Goal: Book appointment/travel/reservation

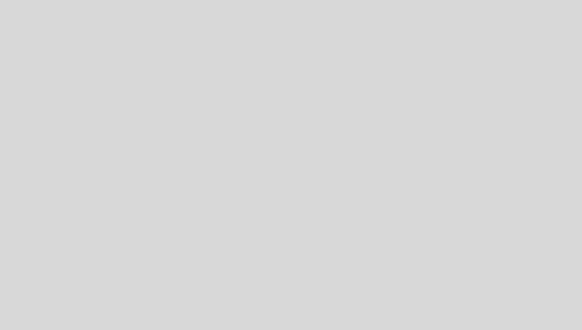
select select "pt"
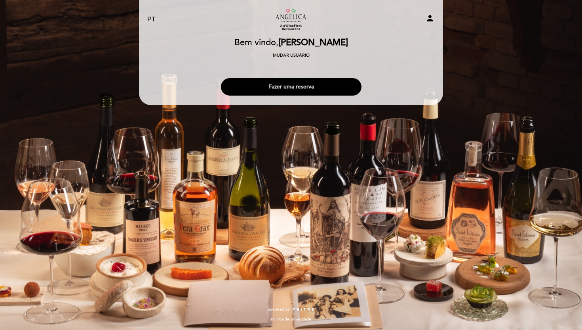
click at [290, 86] on button "Fazer uma reserva" at bounding box center [291, 86] width 141 height 17
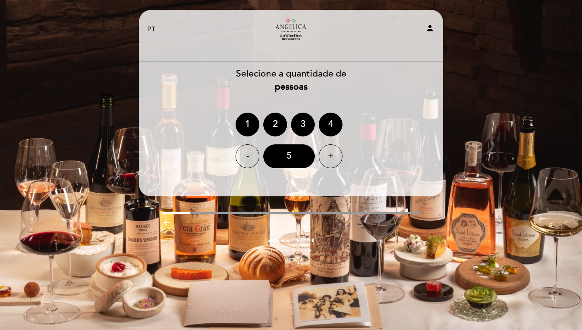
click at [333, 125] on div "4" at bounding box center [331, 124] width 24 height 24
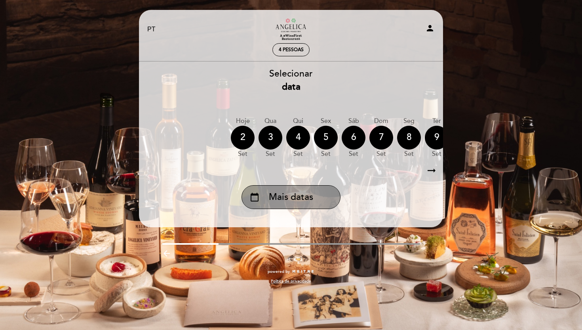
click at [258, 194] on icon "calendar_today" at bounding box center [255, 196] width 10 height 13
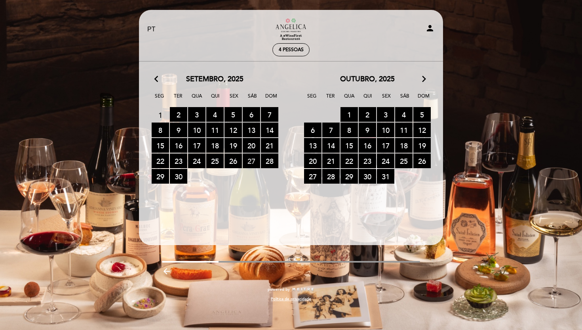
click at [251, 160] on span "27 RESERVAS DISPONÍVEIS" at bounding box center [251, 160] width 17 height 15
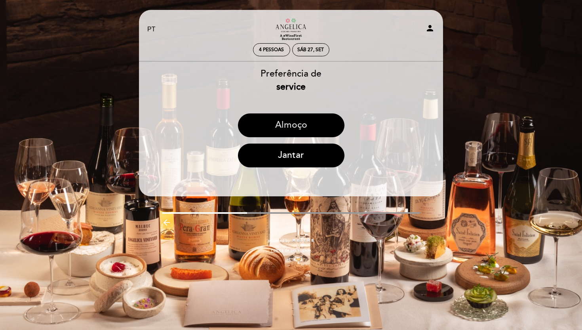
click at [291, 130] on button "Almoço" at bounding box center [291, 125] width 107 height 24
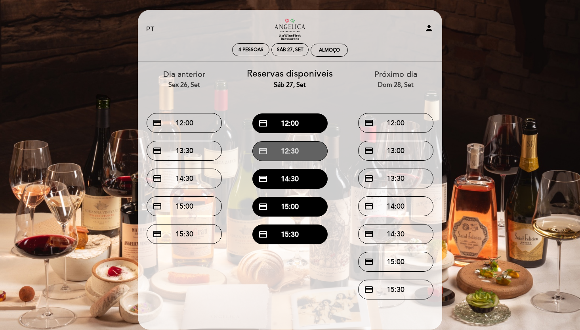
click at [287, 154] on button "credit_card 12:30" at bounding box center [289, 151] width 75 height 20
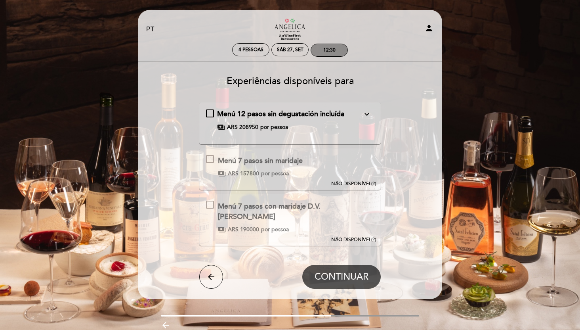
click at [328, 52] on div "12:30" at bounding box center [329, 50] width 12 height 6
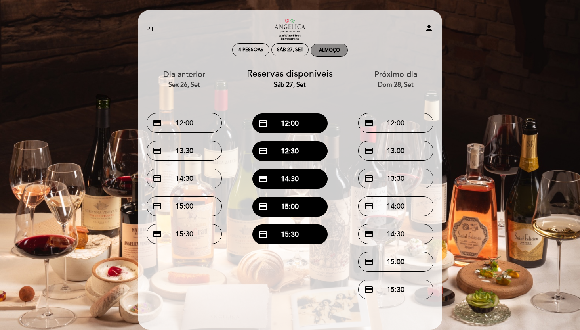
click at [327, 51] on div "Almoço" at bounding box center [329, 50] width 21 height 6
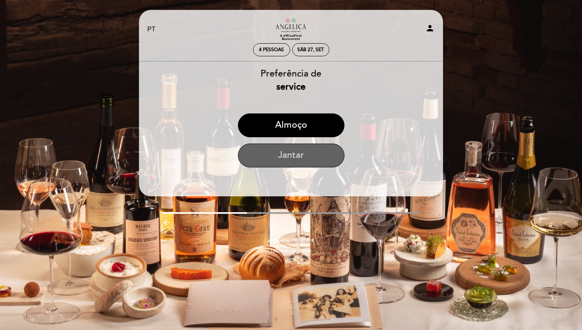
click at [288, 155] on button "Jantar" at bounding box center [291, 155] width 107 height 24
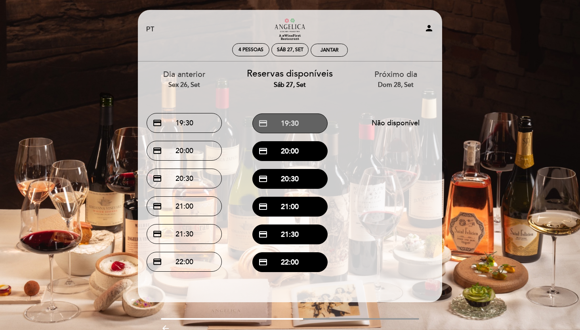
click at [292, 125] on button "credit_card 19:30" at bounding box center [289, 123] width 75 height 20
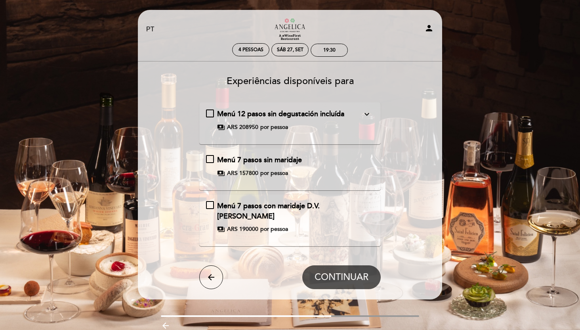
click at [211, 158] on div "Menú 7 pasos sin maridaje payments ARS 157800 por pessoa" at bounding box center [290, 166] width 168 height 22
click at [337, 276] on span "CONTINUAR" at bounding box center [341, 276] width 54 height 11
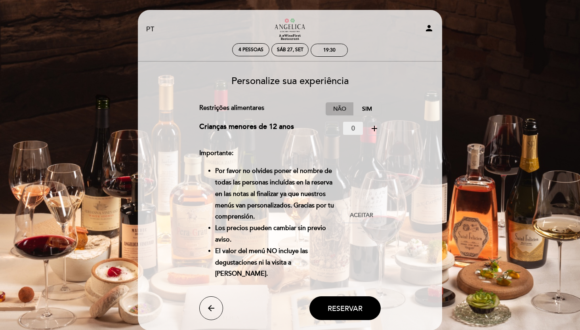
click at [342, 108] on label "Não" at bounding box center [340, 108] width 28 height 13
click at [365, 212] on span "Aceitar" at bounding box center [361, 215] width 23 height 8
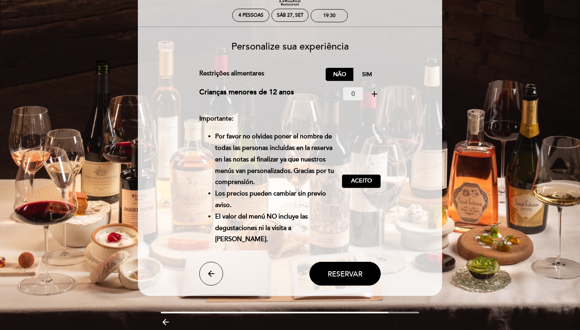
scroll to position [65, 0]
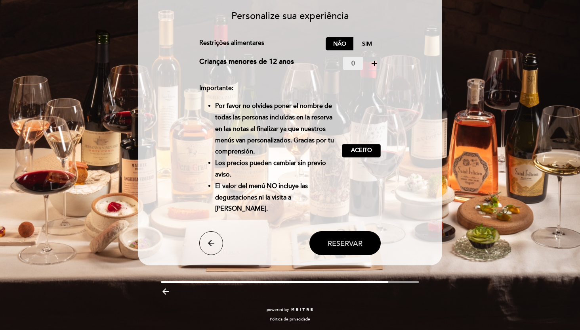
click at [340, 243] on span "Reservar" at bounding box center [345, 242] width 35 height 9
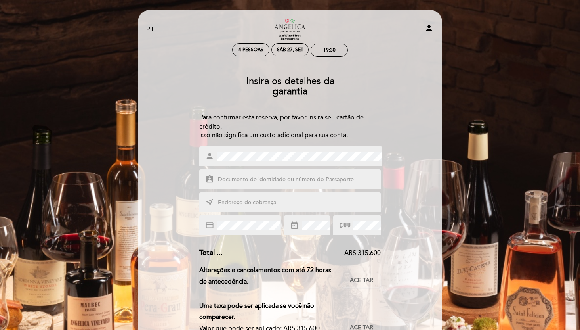
click at [290, 176] on input "text" at bounding box center [299, 179] width 165 height 9
click at [166, 162] on div "Insira os detalhes da garantia Para confirmar esta reserva, por favor insira se…" at bounding box center [289, 259] width 293 height 378
click at [243, 174] on div "assignment_ind" at bounding box center [290, 179] width 182 height 20
click at [242, 176] on input "text" at bounding box center [299, 179] width 165 height 9
type input "00731103963"
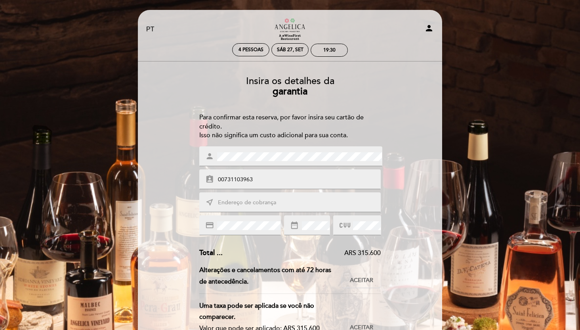
click at [226, 202] on input "text" at bounding box center [299, 202] width 165 height 9
type input "R"
type input "66 [PERSON_NAME]"
click at [166, 225] on div "Insira os detalhes da garantia Para confirmar esta reserva, por favor insira se…" at bounding box center [289, 259] width 293 height 378
click at [210, 222] on div "credit_card" at bounding box center [240, 225] width 82 height 20
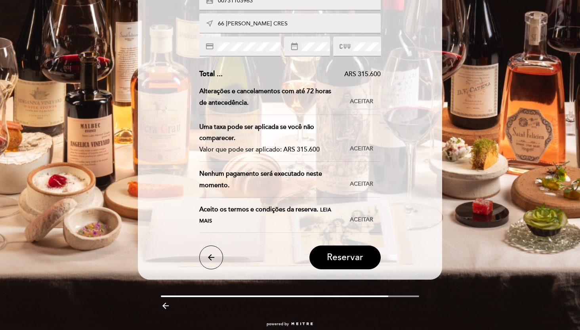
scroll to position [193, 0]
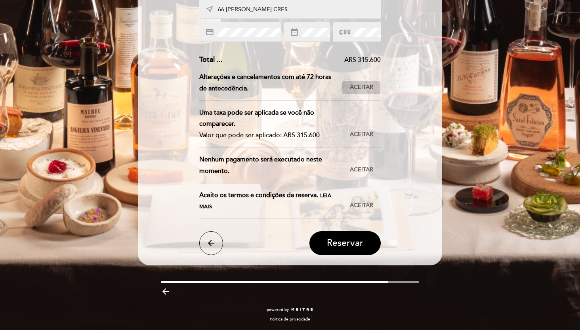
click at [365, 87] on span "Aceitar" at bounding box center [361, 87] width 23 height 8
click at [362, 132] on span "Aceitar" at bounding box center [361, 134] width 23 height 8
click at [360, 167] on span "Aceitar" at bounding box center [361, 170] width 23 height 8
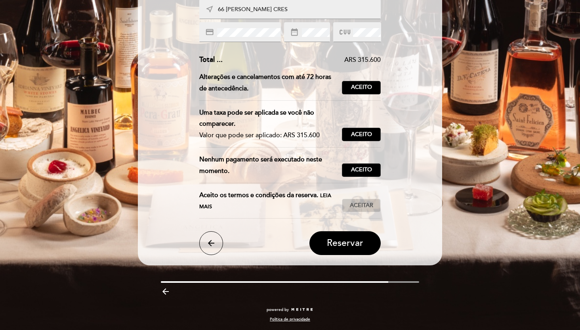
click at [364, 206] on span "Aceitar" at bounding box center [361, 205] width 23 height 8
click at [355, 244] on span "Reservar" at bounding box center [345, 242] width 36 height 11
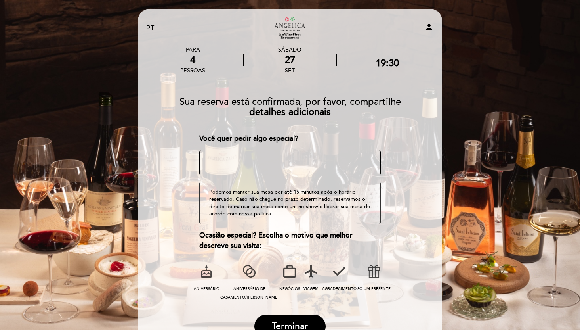
scroll to position [0, 0]
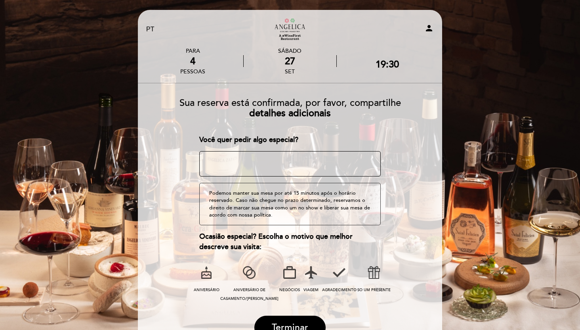
click at [248, 271] on icon at bounding box center [249, 272] width 21 height 21
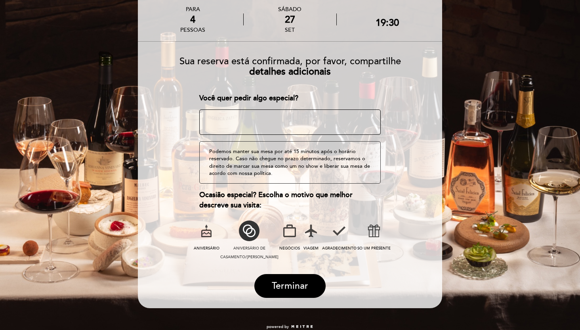
scroll to position [59, 0]
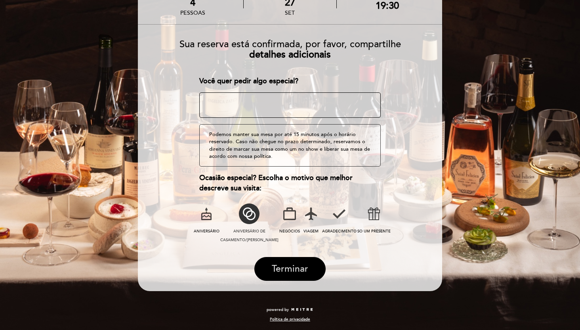
click at [286, 264] on span "Terminar" at bounding box center [290, 268] width 36 height 11
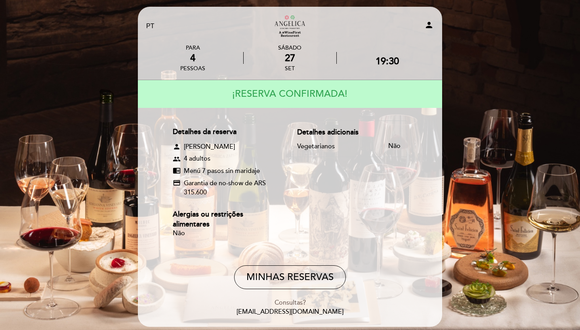
scroll to position [6, 0]
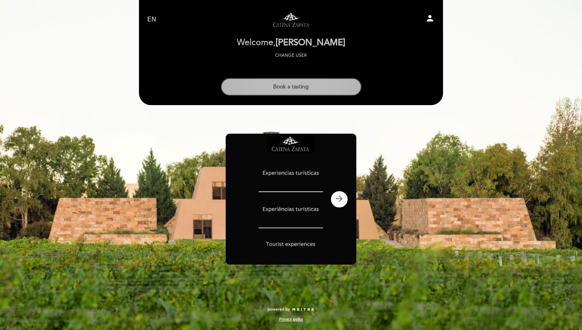
click at [318, 86] on button "Book a tasting" at bounding box center [291, 86] width 141 height 17
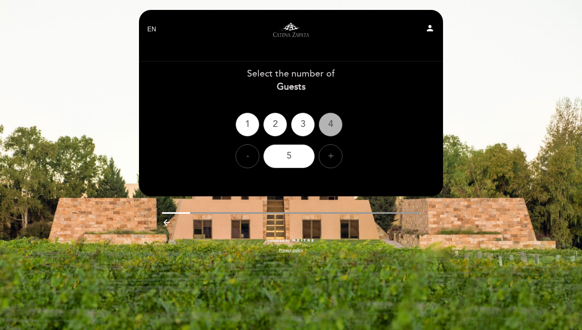
click at [329, 120] on div "4" at bounding box center [331, 124] width 24 height 24
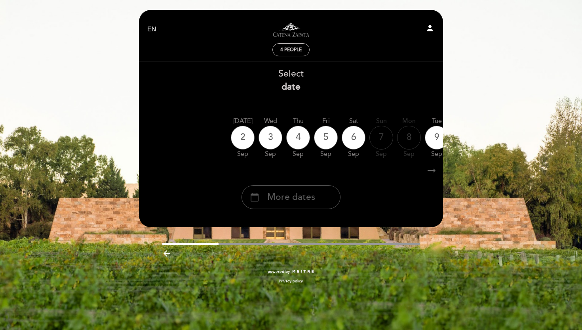
click at [265, 196] on div "calendar_today More dates" at bounding box center [291, 197] width 99 height 24
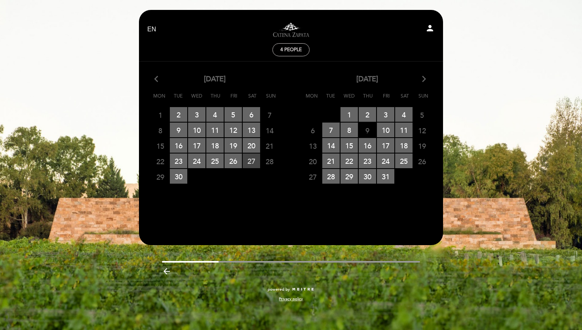
click at [251, 162] on span "27 RESERVATIONS AVAILABLE" at bounding box center [251, 160] width 17 height 15
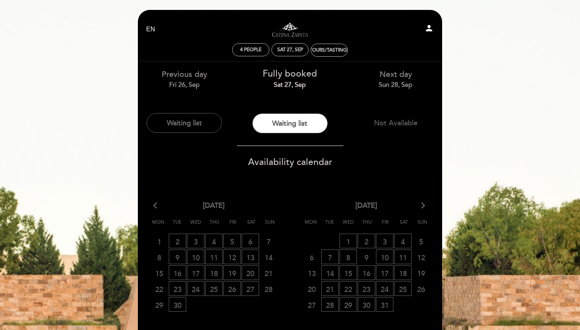
click at [280, 164] on span "Availability calendar" at bounding box center [290, 161] width 84 height 11
click at [276, 129] on button "Waiting list" at bounding box center [289, 123] width 75 height 20
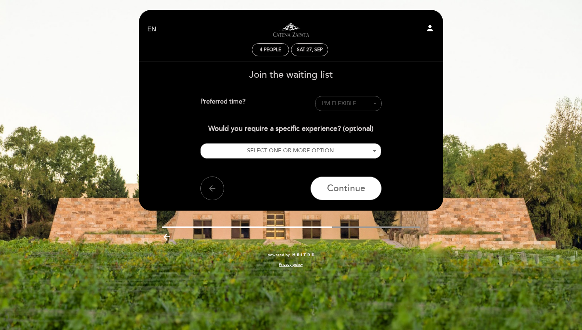
click at [350, 101] on span "I'M FLEXIBLE" at bounding box center [339, 103] width 34 height 7
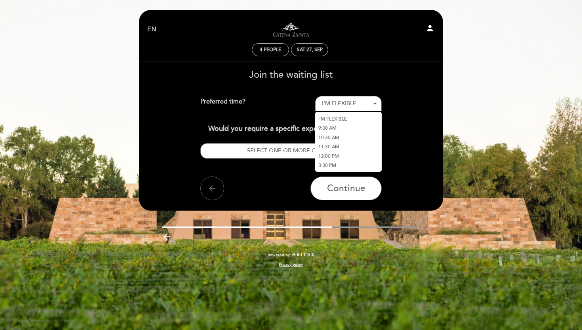
click at [332, 165] on link "3:30 PM" at bounding box center [348, 166] width 67 height 10
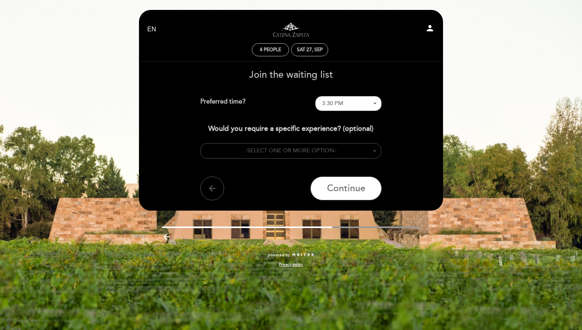
click at [322, 152] on span "SELECT ONE OR MORE OPTION" at bounding box center [290, 150] width 87 height 7
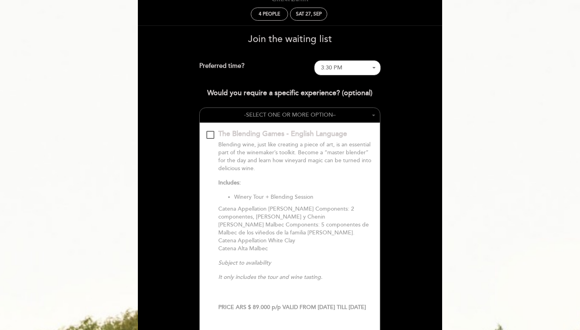
scroll to position [24, 0]
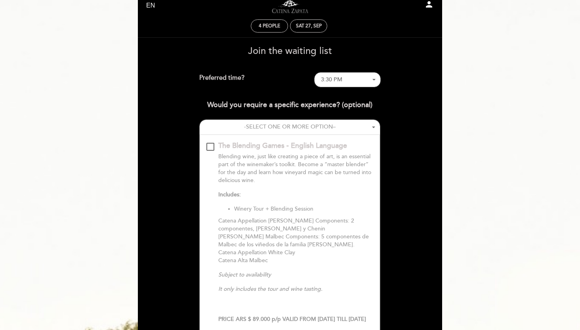
click at [209, 146] on div "The Blending Games - English Language\a\9\9\9\9\9\9\9\9\9\9\a\9\9\9\9\9\9\9\9\9…" at bounding box center [210, 147] width 8 height 8
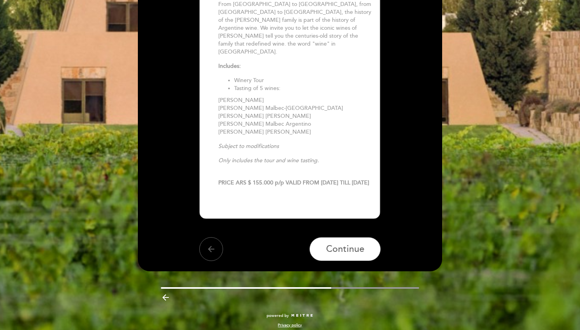
scroll to position [439, 0]
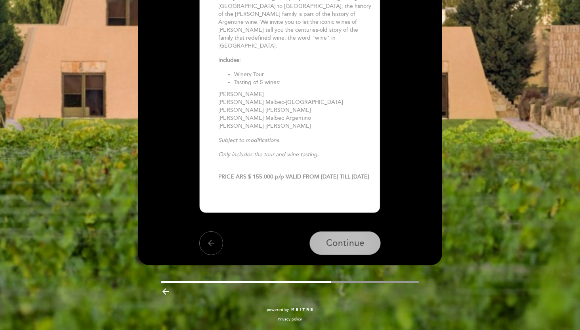
click at [354, 242] on span "Continue" at bounding box center [345, 242] width 38 height 11
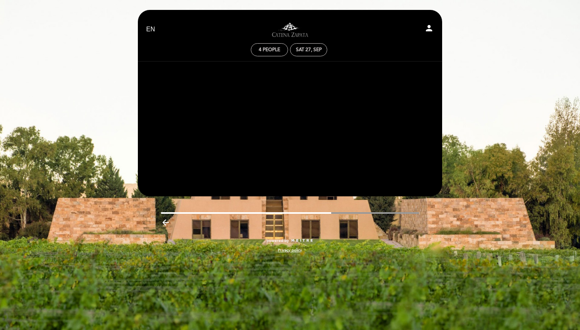
scroll to position [0, 0]
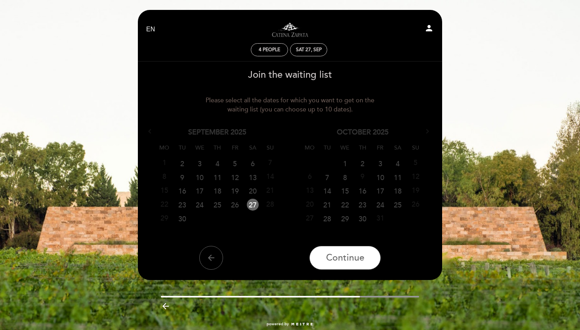
click at [253, 206] on link "27" at bounding box center [253, 204] width 12 height 12
click at [253, 206] on link "27" at bounding box center [252, 204] width 15 height 12
click at [342, 259] on span "Continue" at bounding box center [345, 257] width 38 height 11
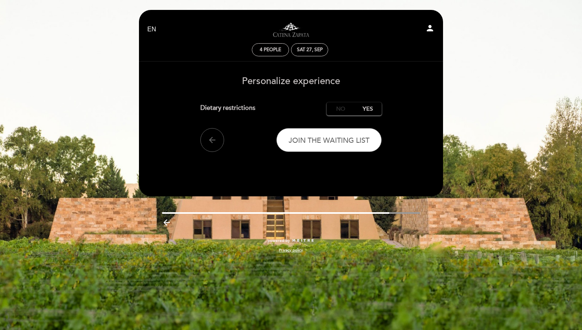
click at [337, 109] on label "No" at bounding box center [341, 108] width 28 height 13
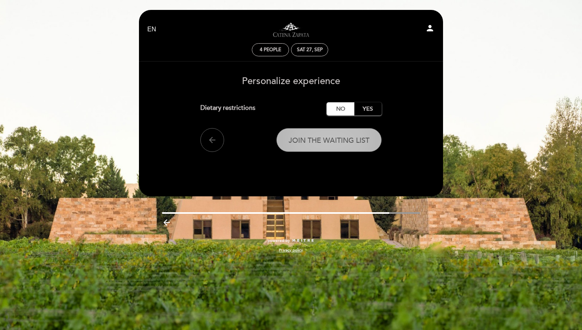
click at [331, 141] on span "Join the waiting list" at bounding box center [329, 140] width 81 height 9
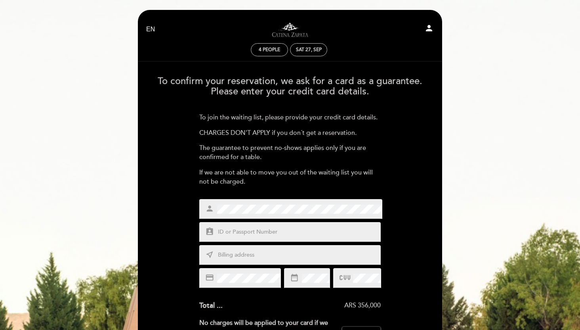
click at [305, 202] on div "person" at bounding box center [290, 209] width 183 height 20
type input "00731103963"
click at [231, 255] on input "text" at bounding box center [299, 254] width 165 height 9
paste input "[CREDIT_CARD_NUMBER]"
type input "[CREDIT_CARD_NUMBER]"
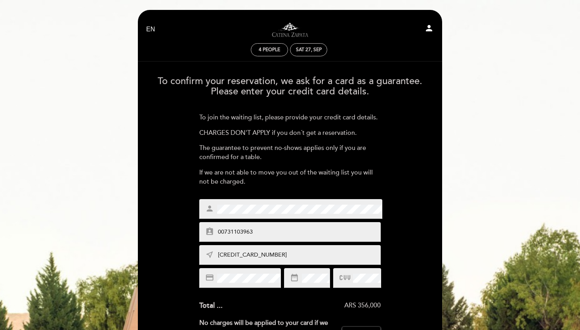
click at [226, 256] on input "[CREDIT_CARD_NUMBER]" at bounding box center [299, 254] width 165 height 9
click at [270, 251] on input "[CREDIT_CARD_NUMBER]" at bounding box center [299, 254] width 165 height 9
click at [270, 253] on input "[CREDIT_CARD_NUMBER]" at bounding box center [299, 254] width 165 height 9
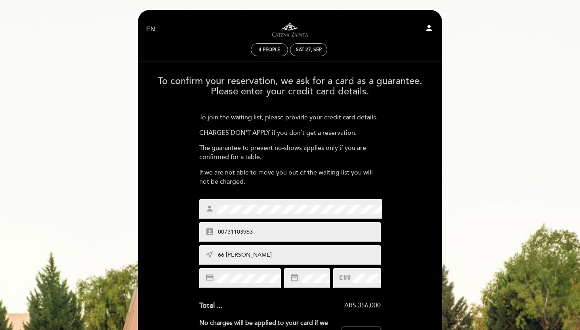
type input "66 [PERSON_NAME]"
click at [298, 277] on icon "date_range" at bounding box center [294, 277] width 9 height 9
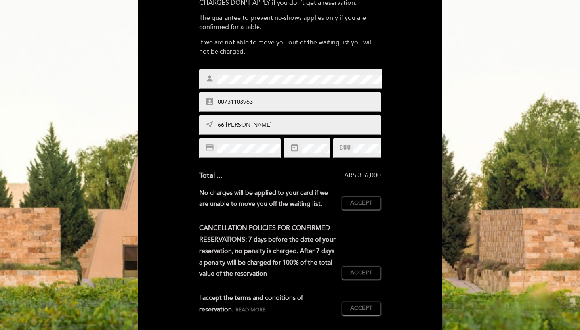
scroll to position [132, 0]
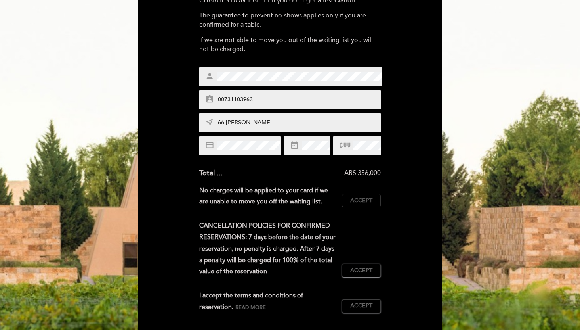
click at [365, 200] on span "Accept" at bounding box center [361, 200] width 22 height 8
click at [366, 269] on span "Accept" at bounding box center [361, 270] width 22 height 8
click at [368, 306] on span "Accept" at bounding box center [361, 305] width 22 height 8
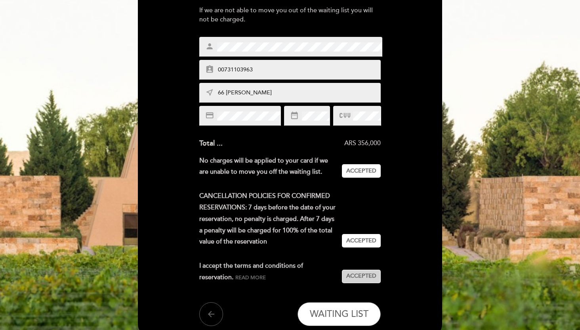
scroll to position [233, 0]
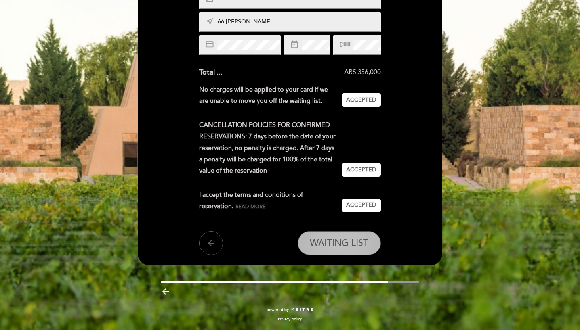
click at [337, 245] on span "WAITING LIST" at bounding box center [339, 242] width 59 height 11
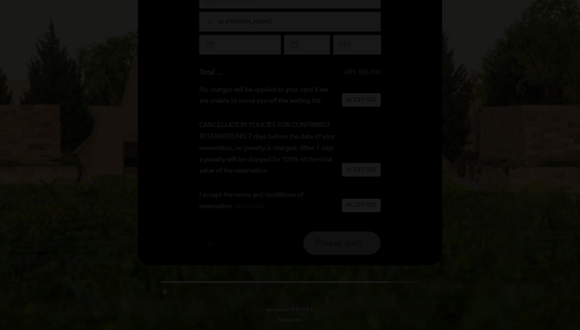
scroll to position [0, 0]
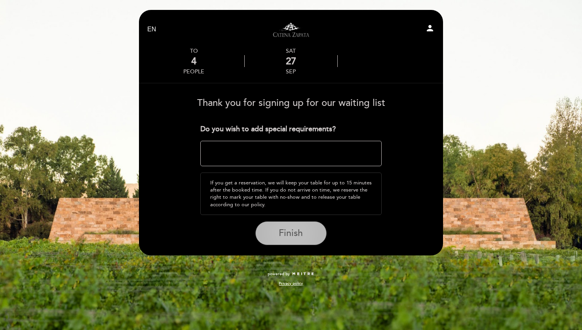
click at [289, 236] on span "Finish" at bounding box center [291, 232] width 24 height 11
